Goal: Task Accomplishment & Management: Manage account settings

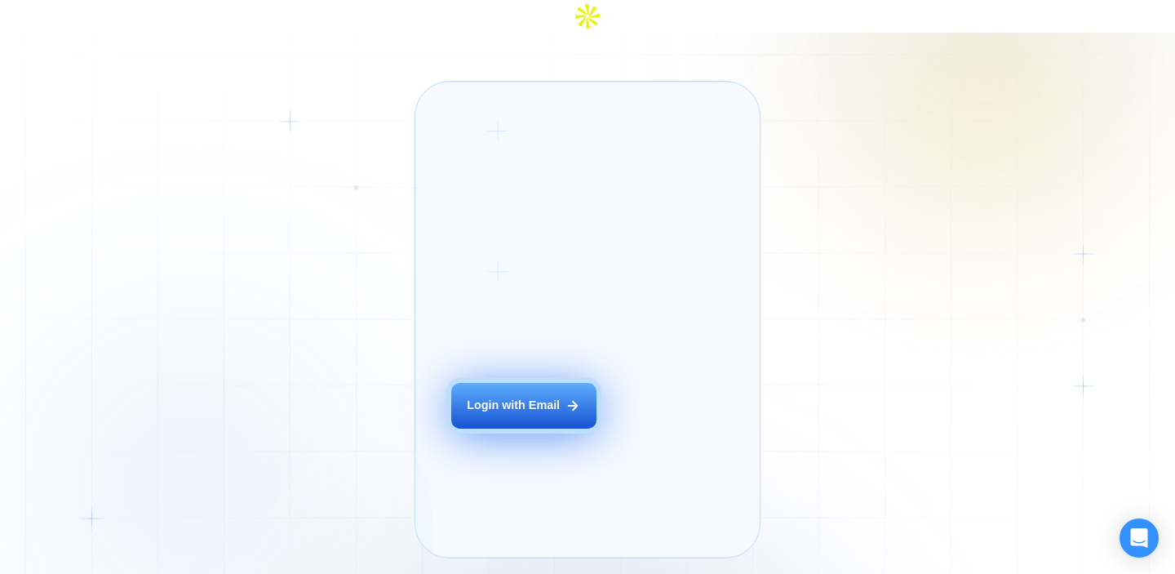
click at [552, 404] on div "Login with Email" at bounding box center [513, 405] width 93 height 16
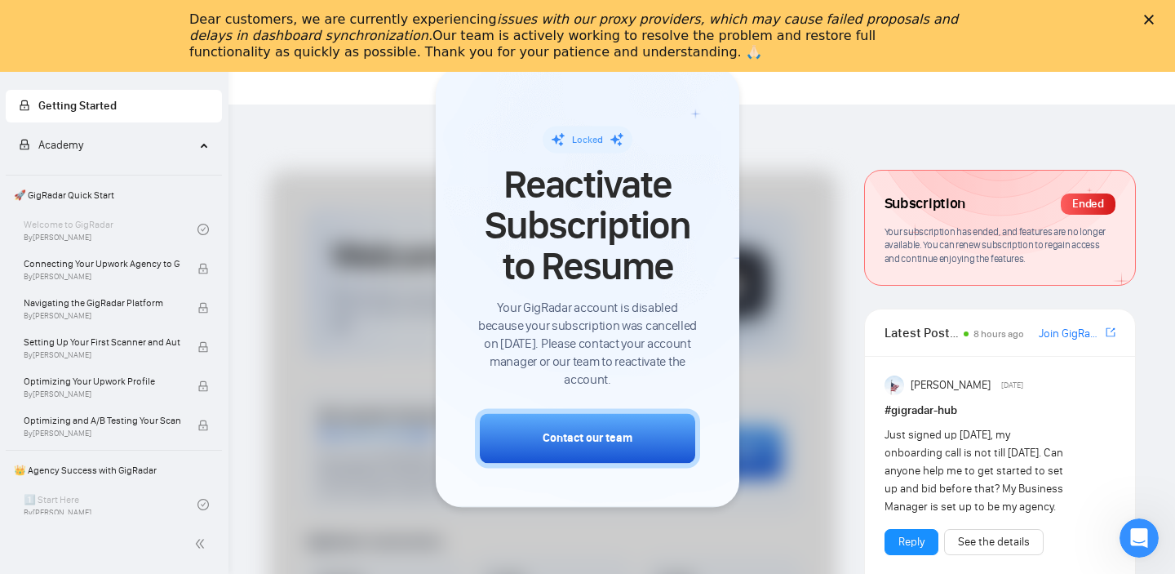
click at [1000, 225] on span "Your subscription has ended, and features are no longer available. You can rene…" at bounding box center [996, 244] width 222 height 39
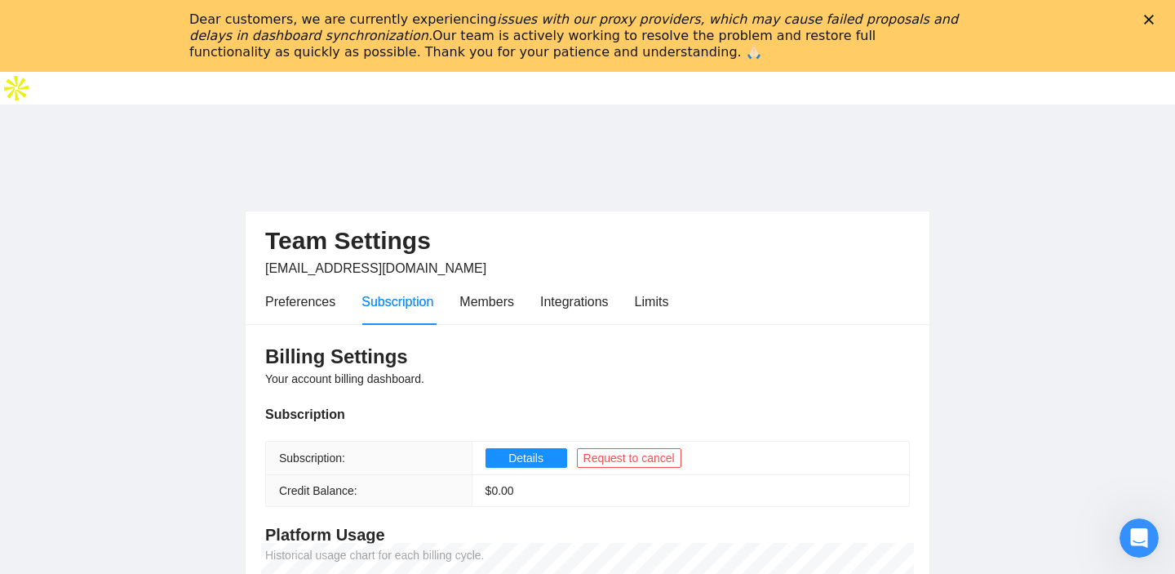
click at [1151, 23] on icon "Закрити" at bounding box center [1149, 20] width 10 height 10
